Goal: Information Seeking & Learning: Learn about a topic

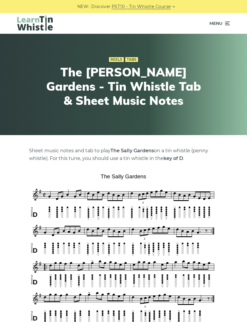
click at [39, 21] on img at bounding box center [35, 22] width 36 height 15
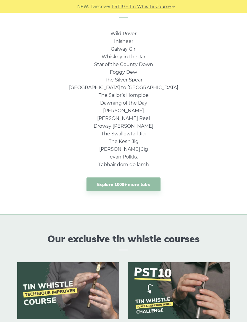
scroll to position [356, 0]
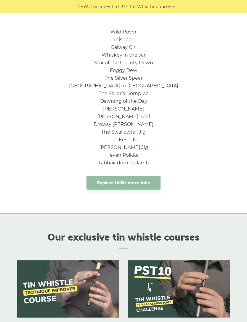
click at [128, 73] on link "Foggy Dew" at bounding box center [123, 71] width 27 height 6
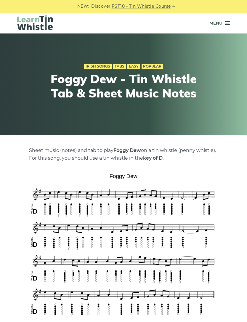
scroll to position [1, 0]
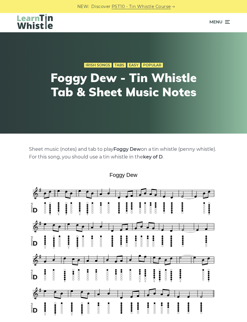
click at [225, 22] on icon at bounding box center [227, 21] width 6 height 7
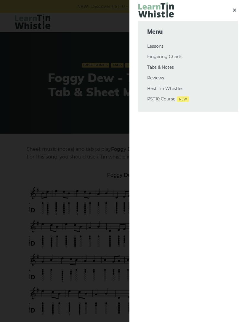
click at [98, 154] on div at bounding box center [123, 161] width 247 height 322
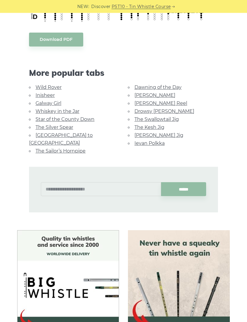
scroll to position [297, 0]
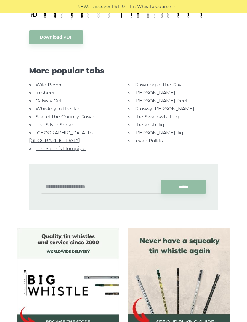
click at [169, 117] on link "The Swallowtail Jig" at bounding box center [156, 117] width 44 height 6
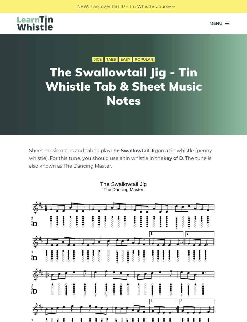
scroll to position [10, 0]
